Goal: Obtain resource: Download file/media

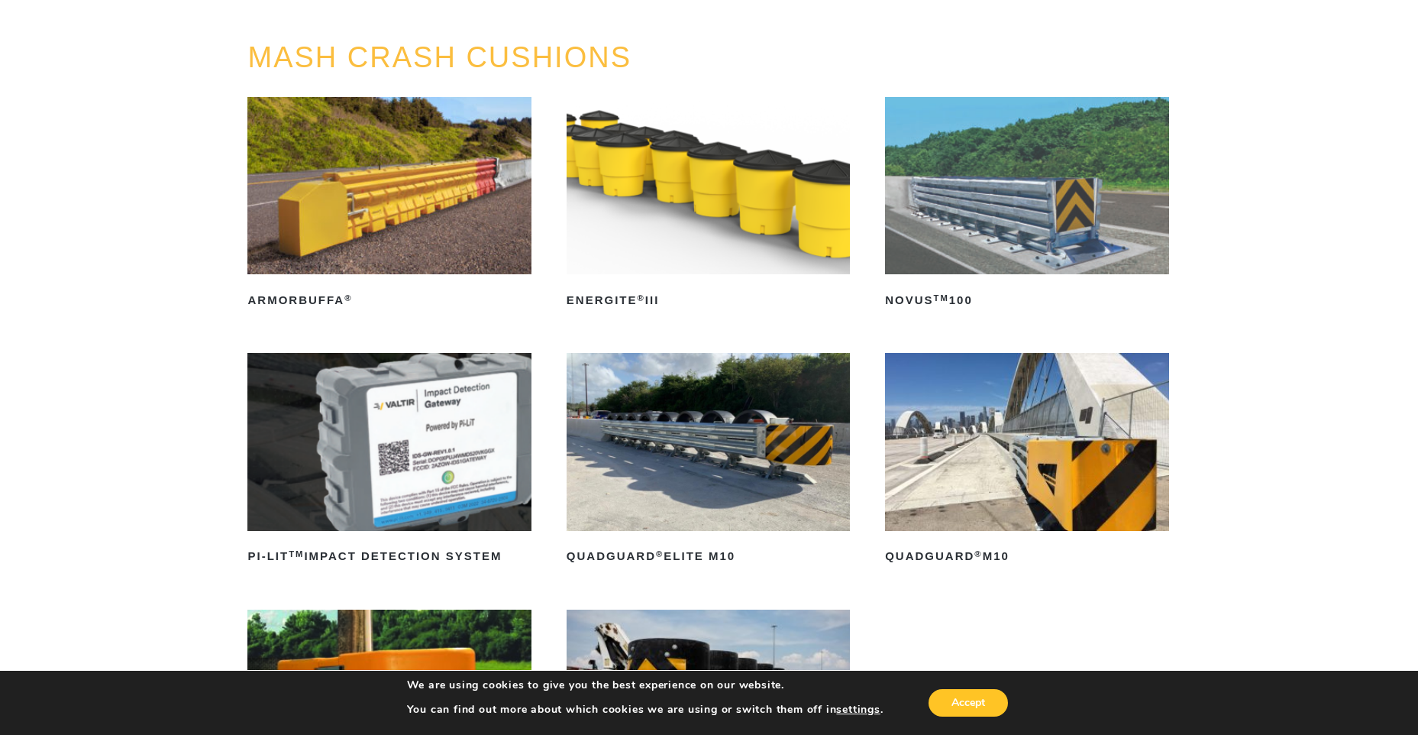
click at [1013, 212] on img at bounding box center [1026, 185] width 283 height 177
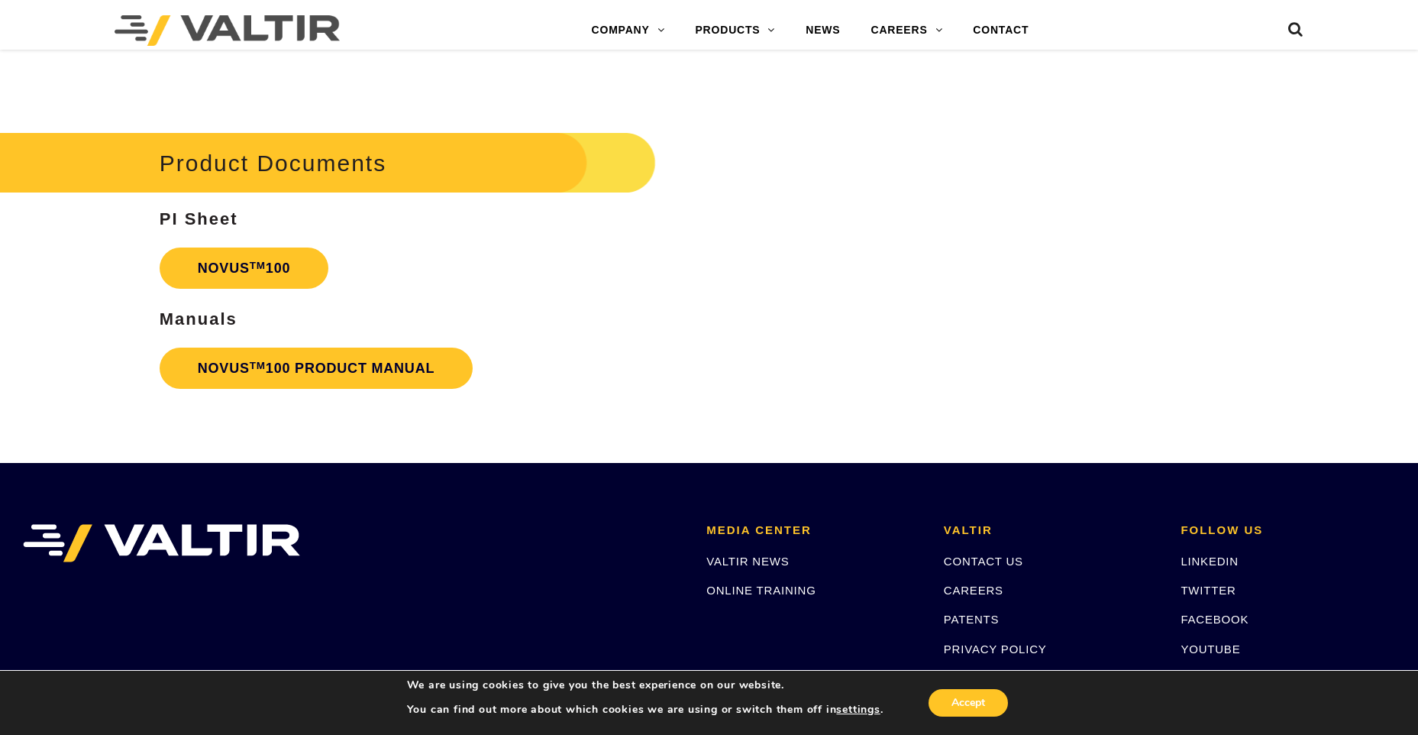
scroll to position [3677, 0]
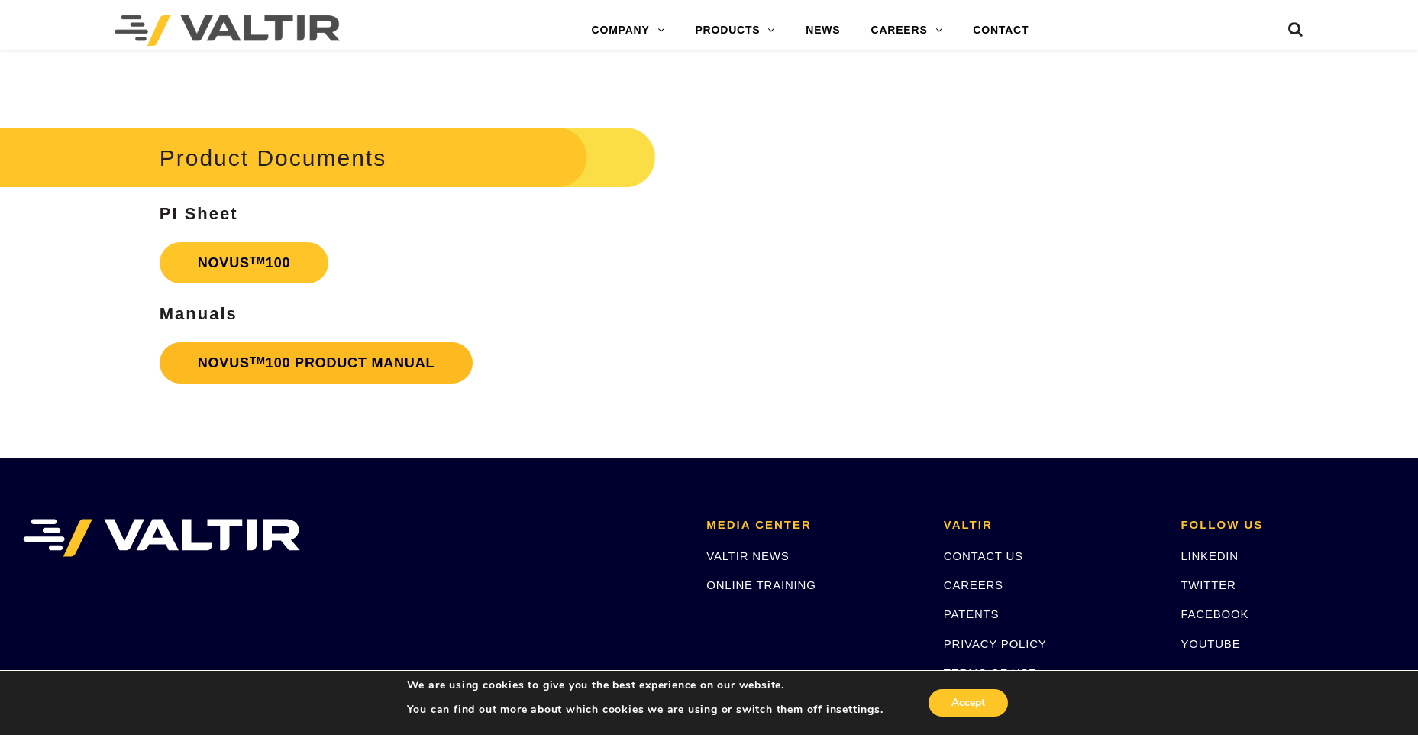
click at [289, 362] on link "NOVUS TM 100 PRODUCT MANUAL" at bounding box center [317, 362] width 314 height 41
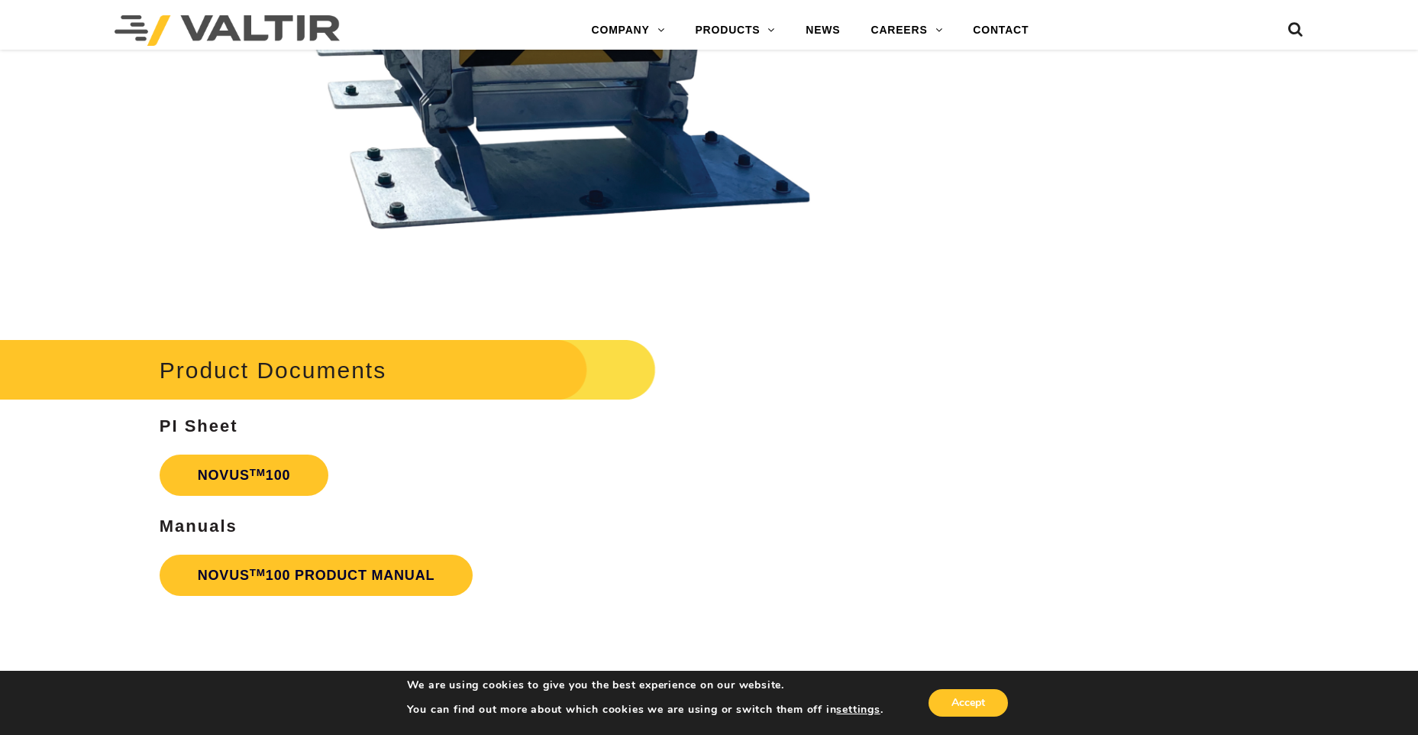
scroll to position [3470, 0]
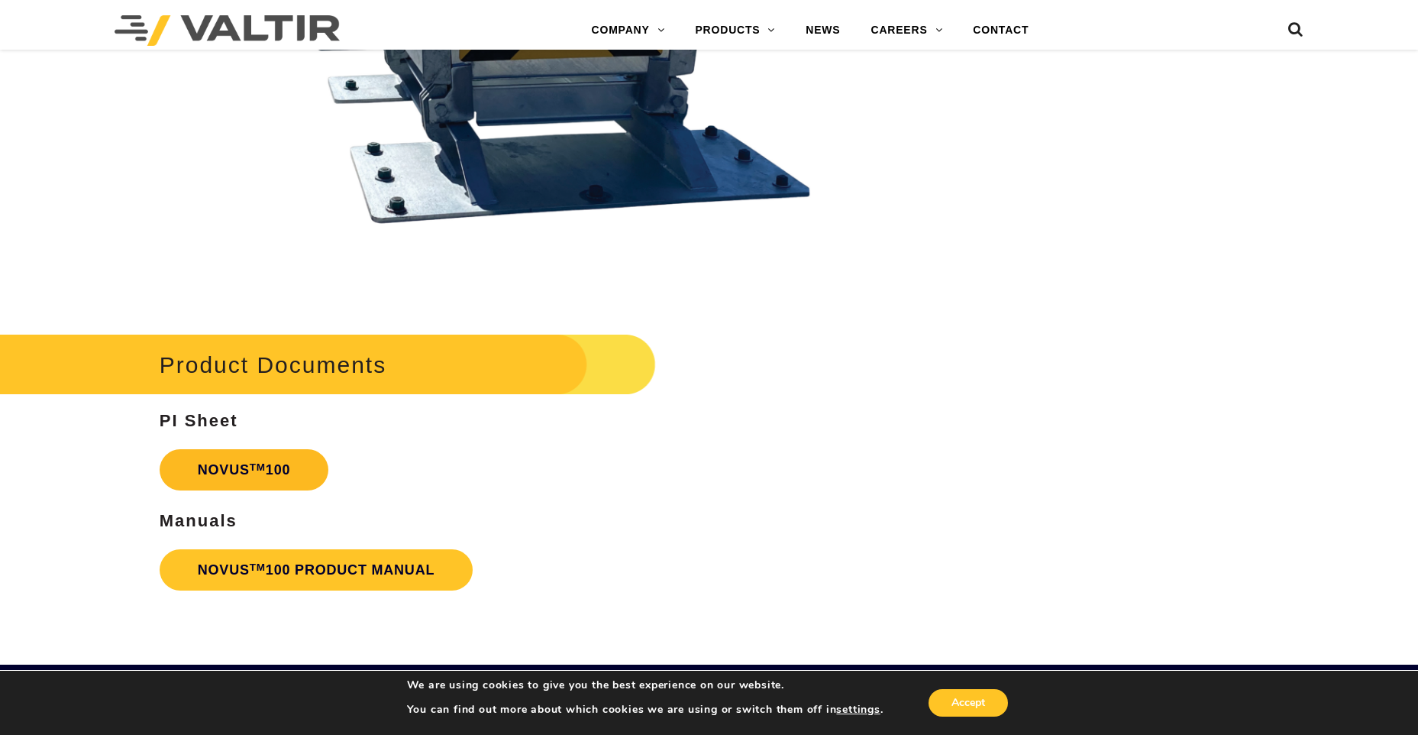
click at [234, 470] on link "NOVUS TM 100" at bounding box center [245, 469] width 170 height 41
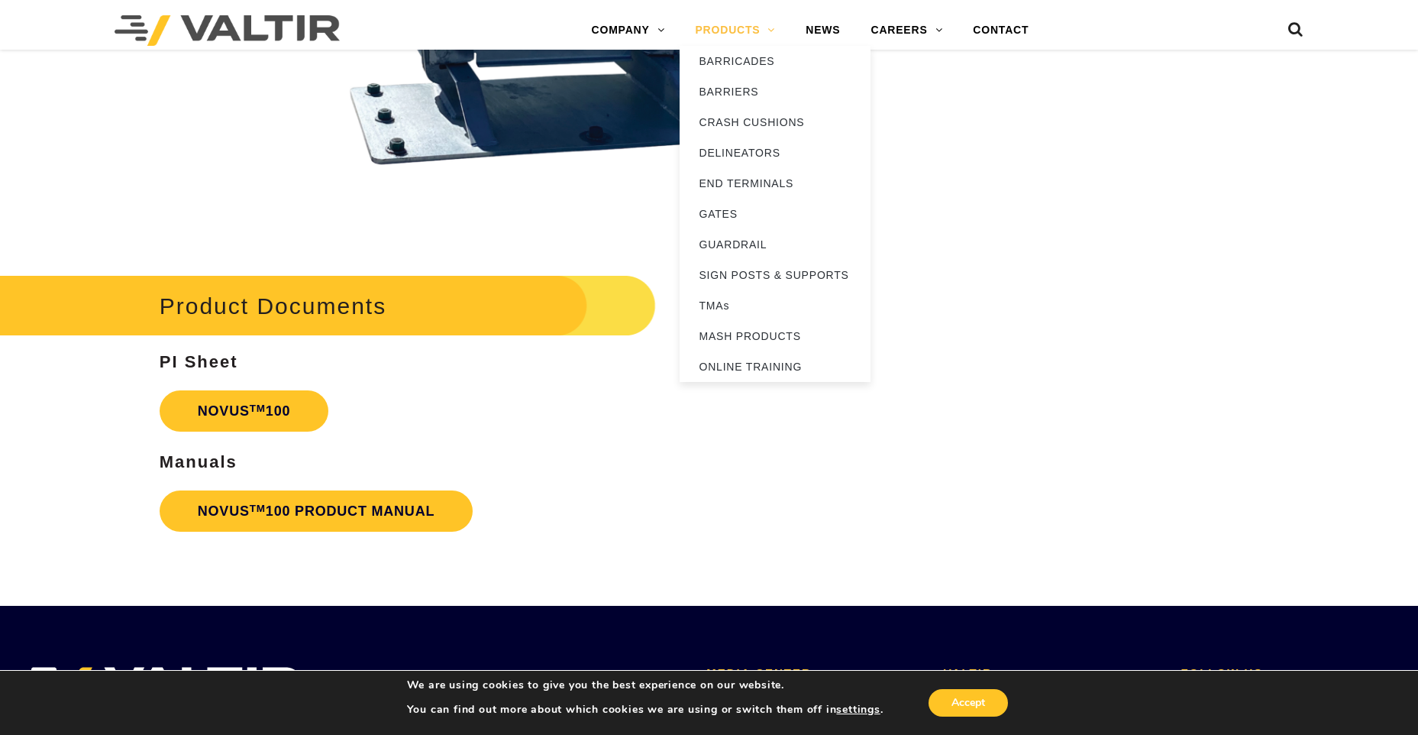
scroll to position [3504, 0]
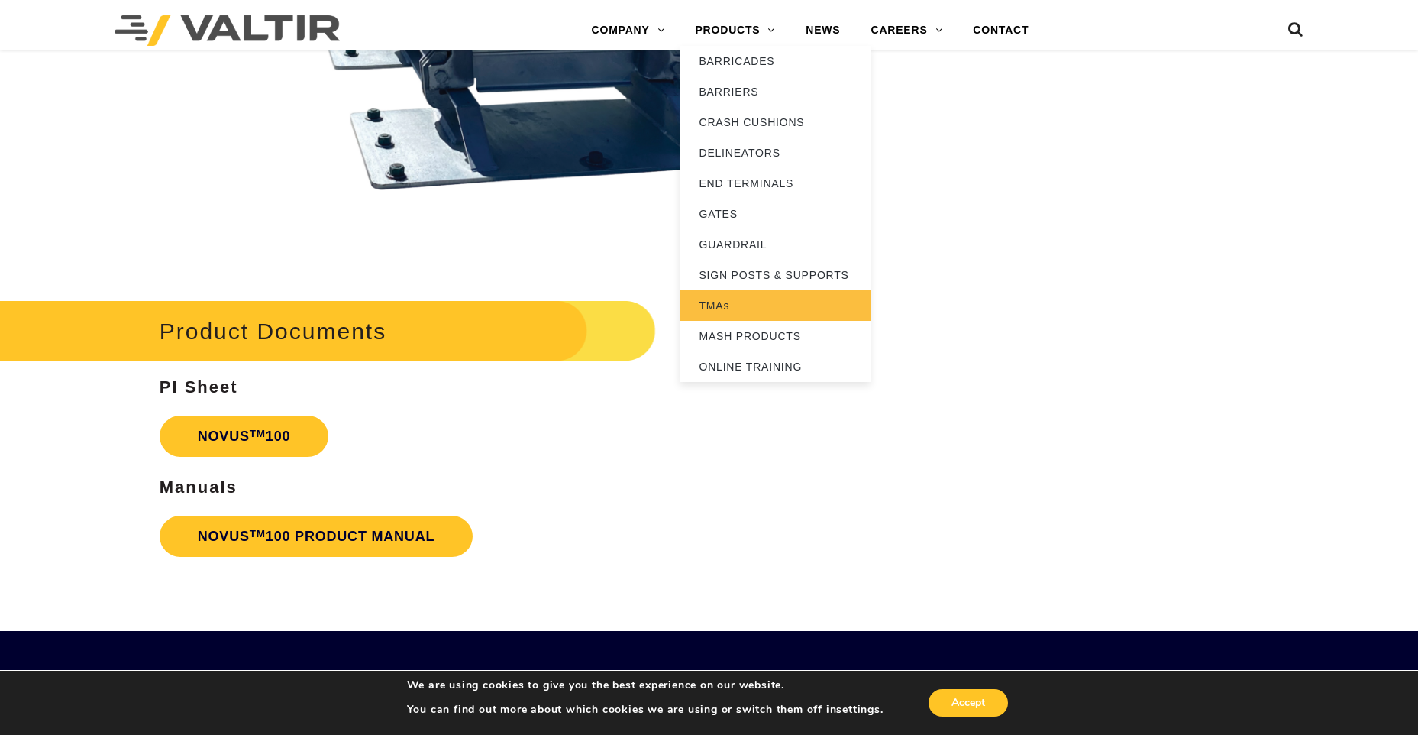
click at [767, 304] on link "TMAs" at bounding box center [775, 305] width 191 height 31
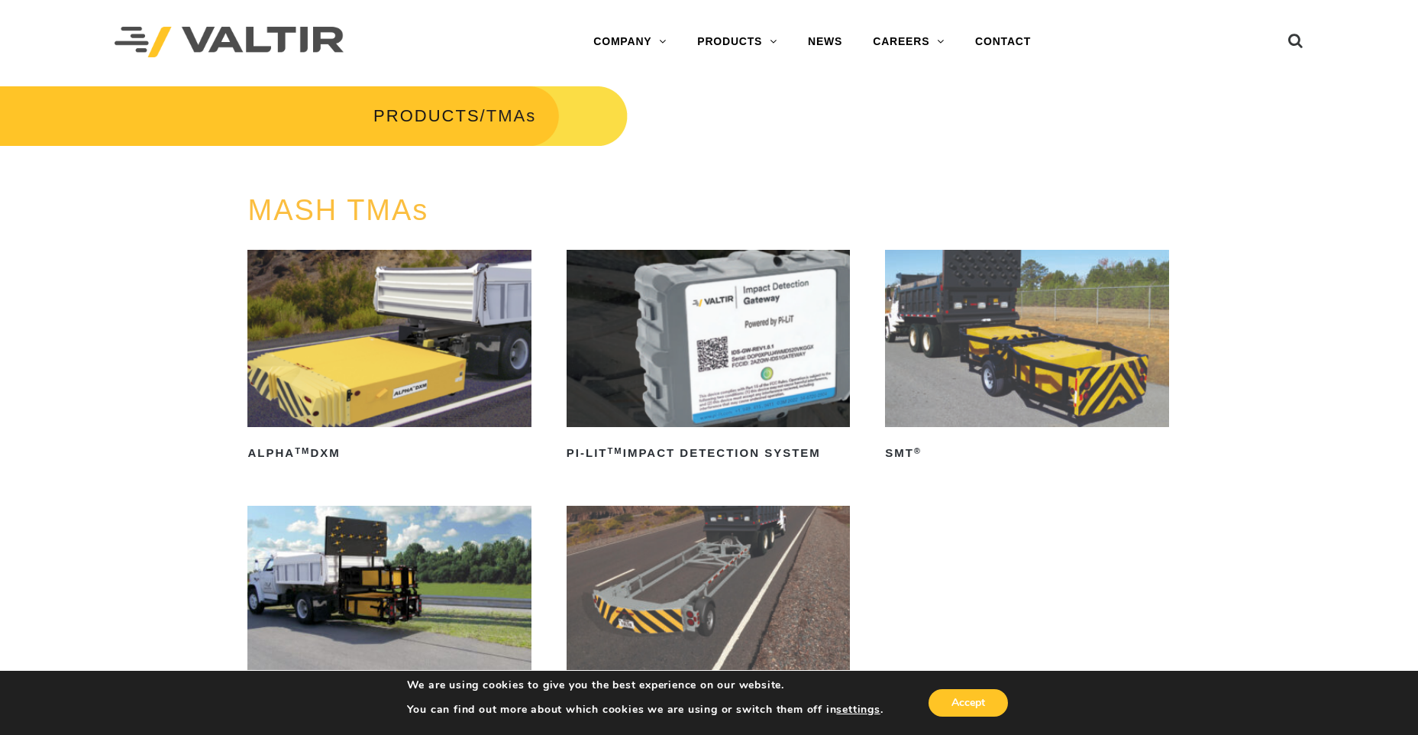
click at [1048, 328] on img at bounding box center [1026, 338] width 283 height 177
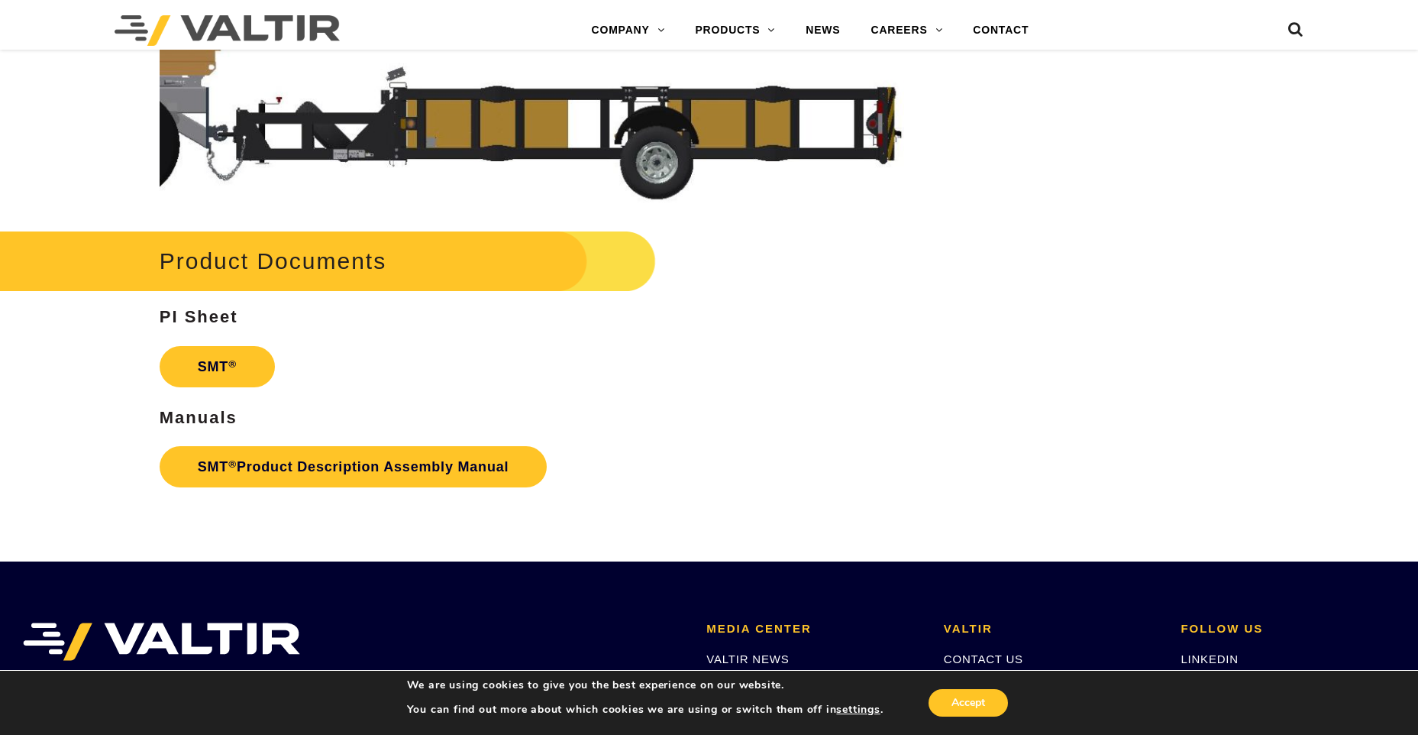
scroll to position [4109, 0]
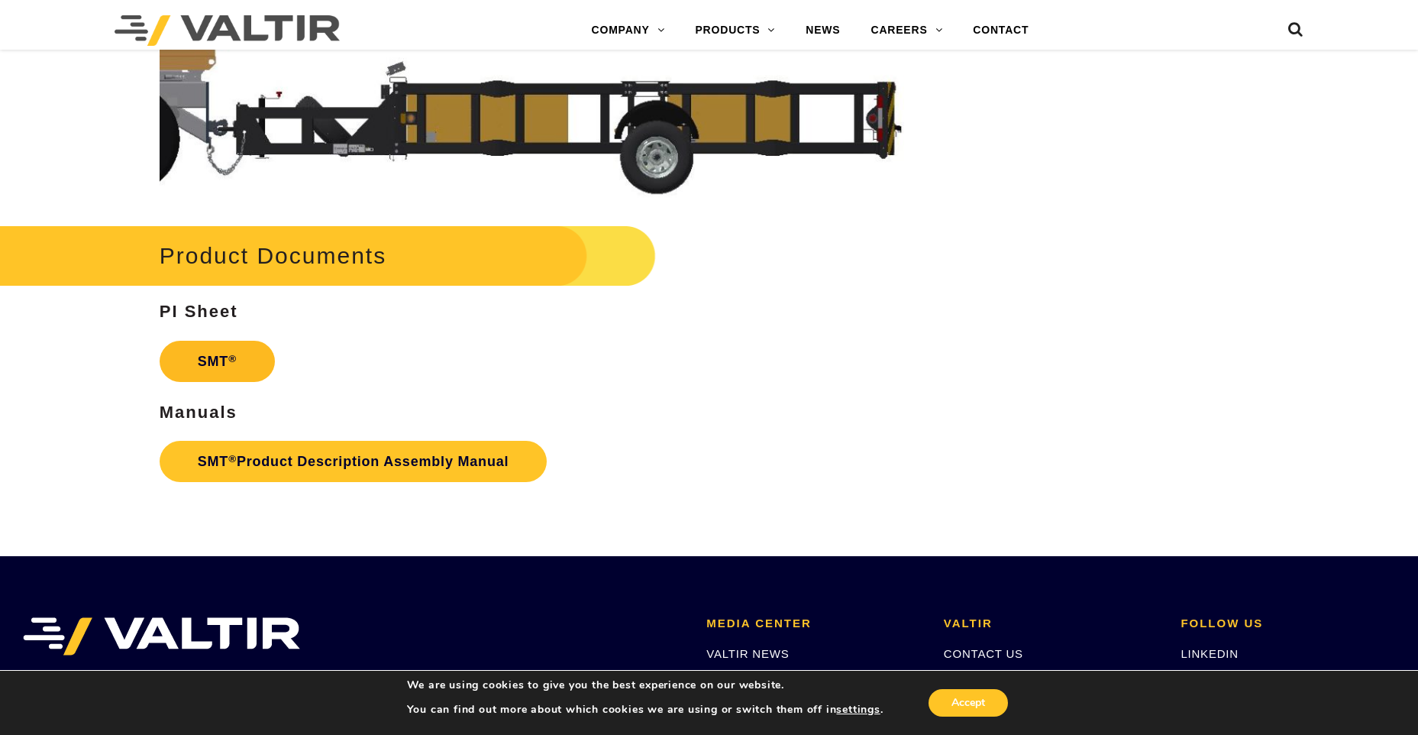
click at [225, 366] on link "SMT ®" at bounding box center [217, 361] width 115 height 41
click at [360, 460] on link "SMT ® Product Description Assembly Manual" at bounding box center [354, 461] width 388 height 41
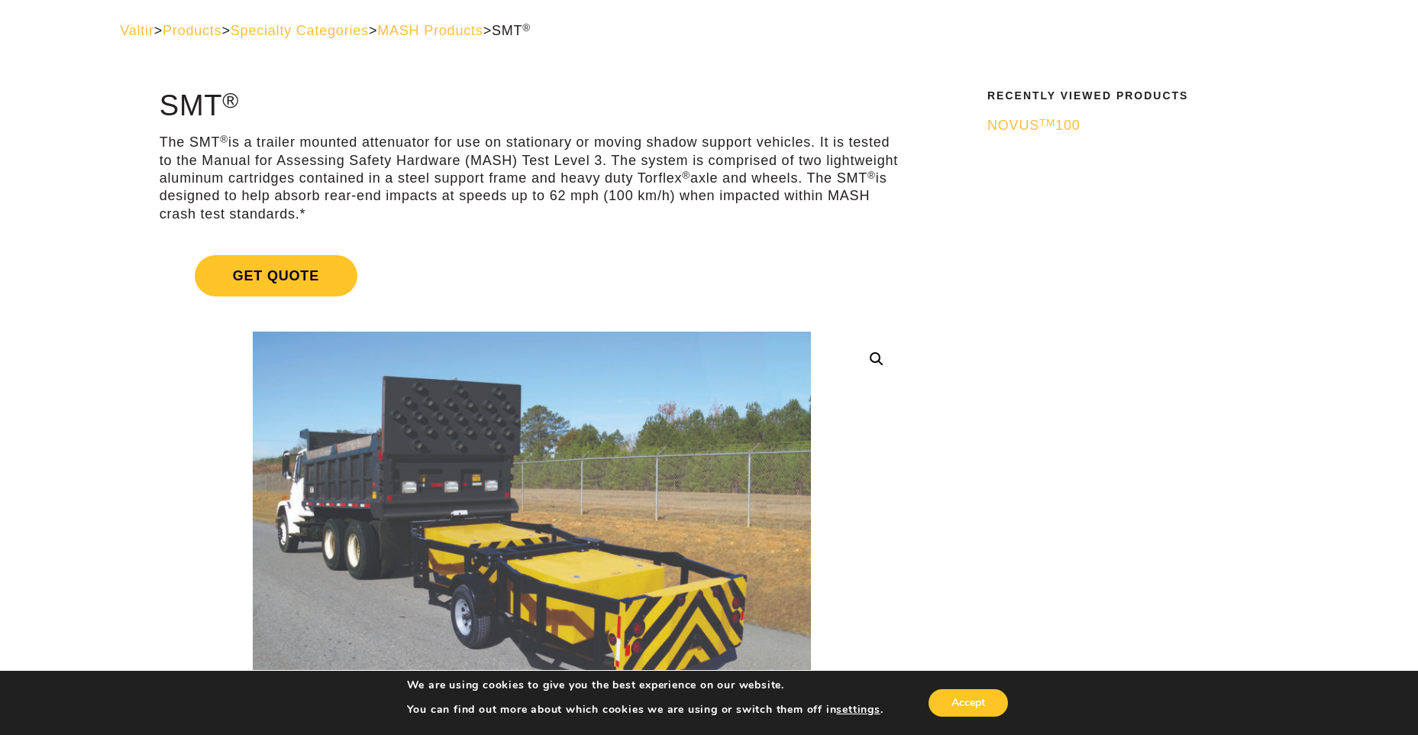
scroll to position [0, 0]
